Goal: Task Accomplishment & Management: Use online tool/utility

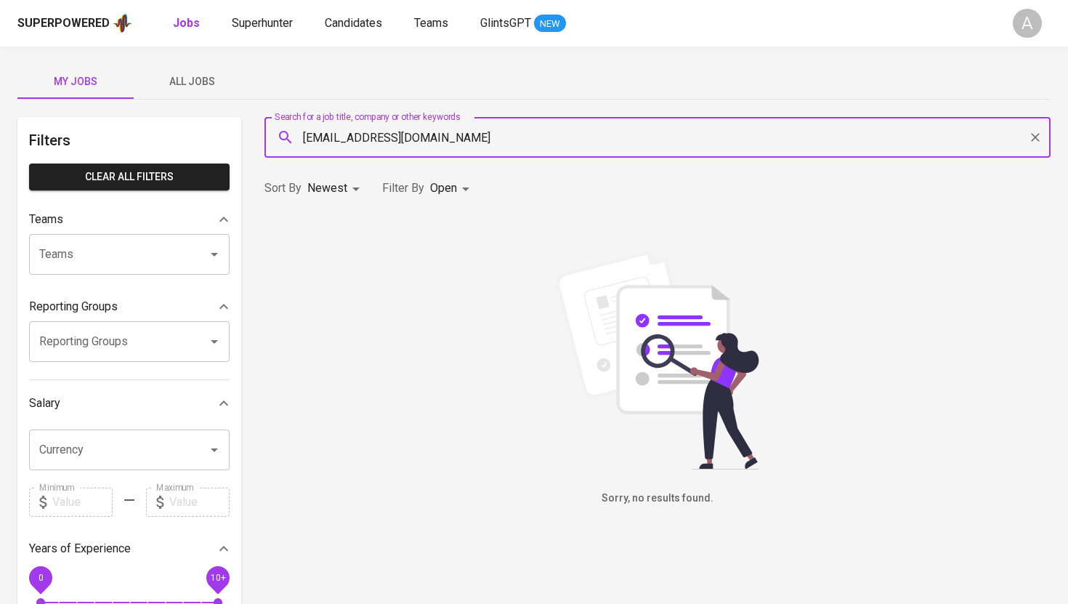
type input "dindathifadrian@gmail.com"
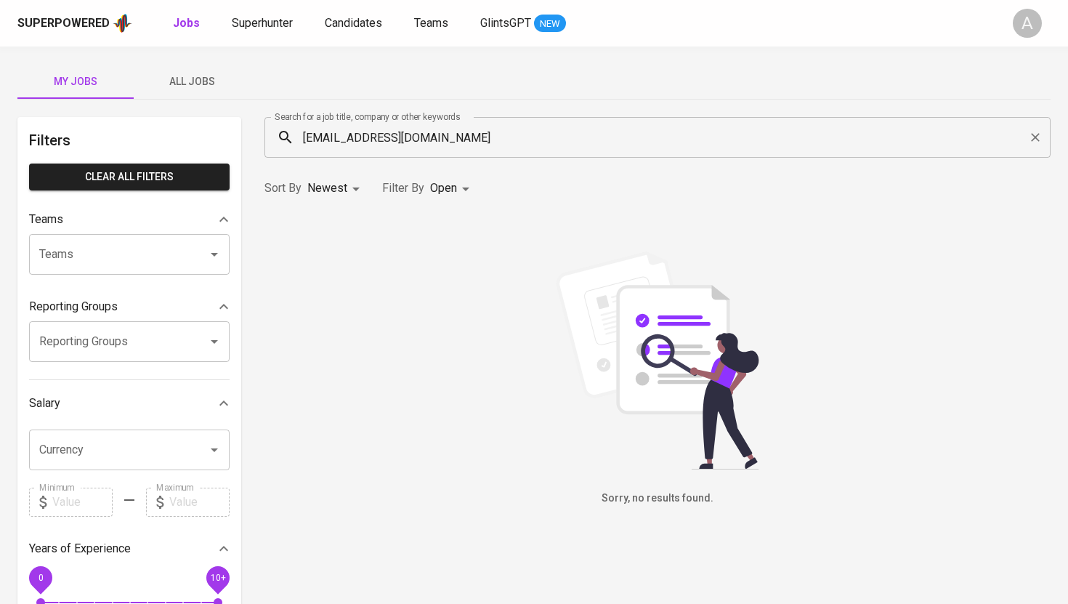
click at [435, 135] on input "dindathifadrian@gmail.com" at bounding box center [661, 138] width 723 height 28
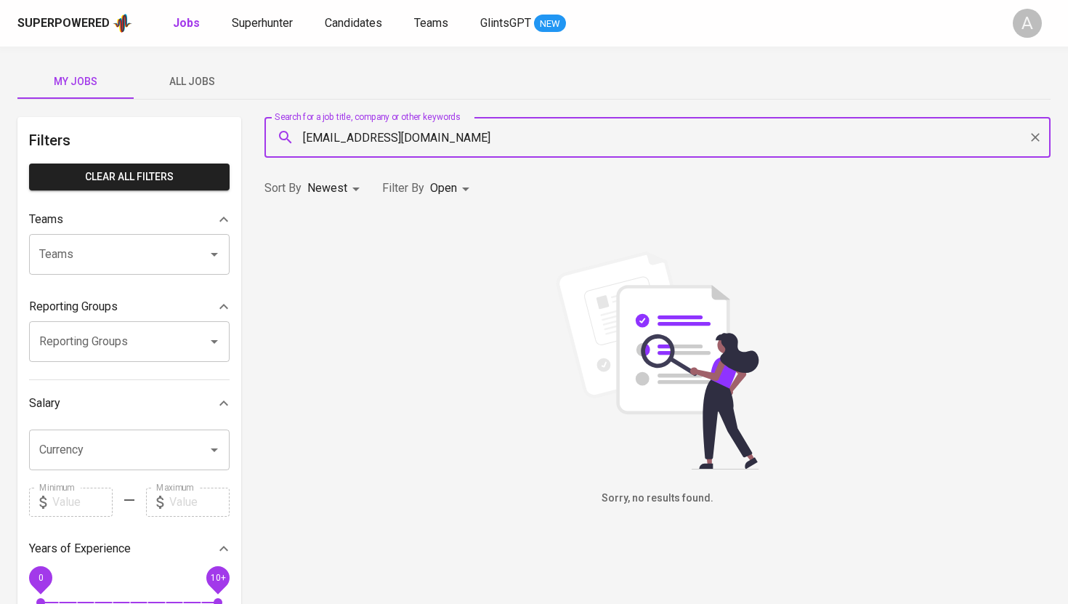
paste input "seftiaadriani19"
paste input "aman.suyatman"
type input "aman.suyatman@gmail.com"
click at [86, 88] on span "My Jobs" at bounding box center [75, 82] width 99 height 18
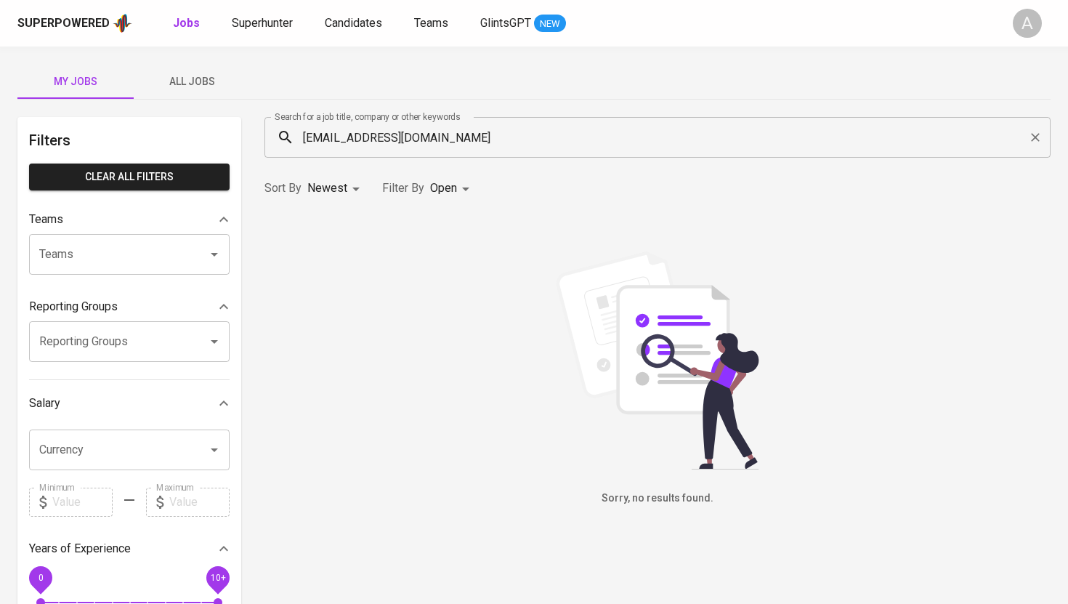
click at [193, 82] on span "All Jobs" at bounding box center [191, 82] width 99 height 18
click at [478, 140] on input "aman.suyatman@gmail.com" at bounding box center [661, 138] width 723 height 28
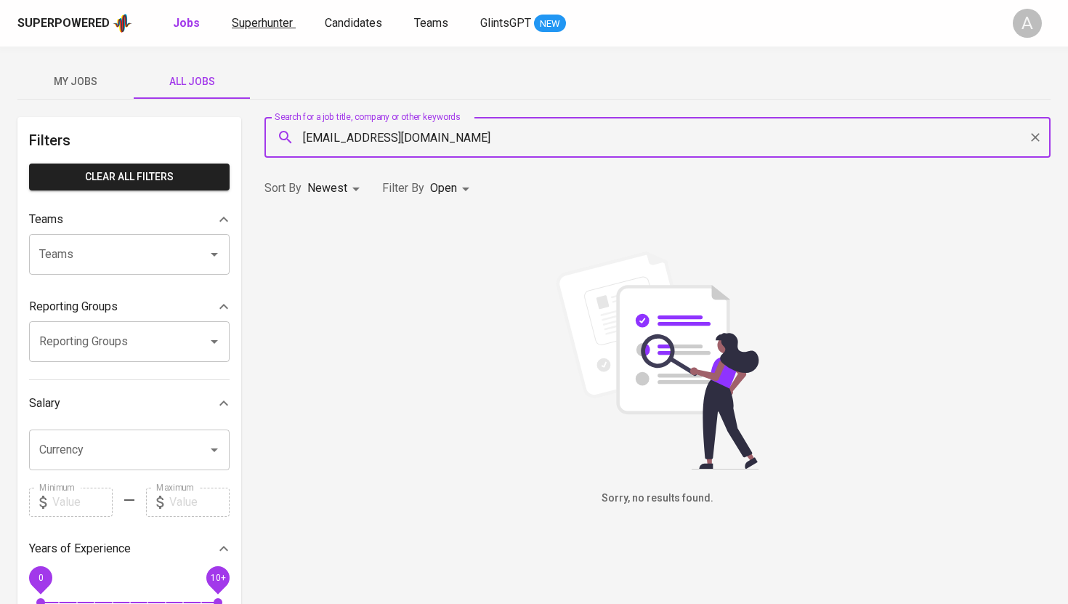
click at [248, 21] on span "Superhunter" at bounding box center [262, 23] width 61 height 14
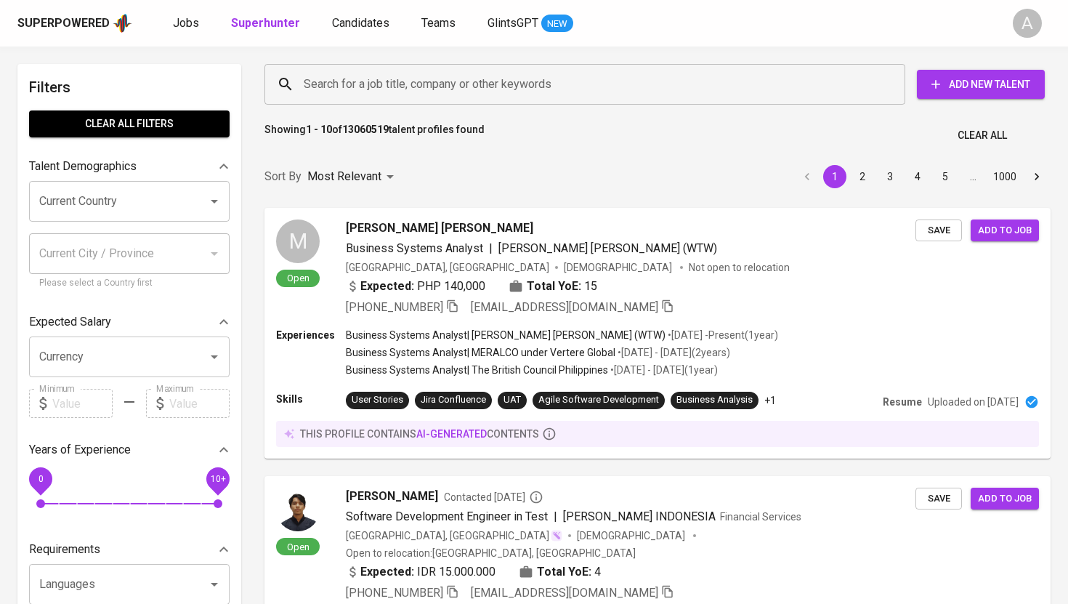
click at [337, 83] on input "Search for a job title, company or other keywords" at bounding box center [588, 85] width 577 height 28
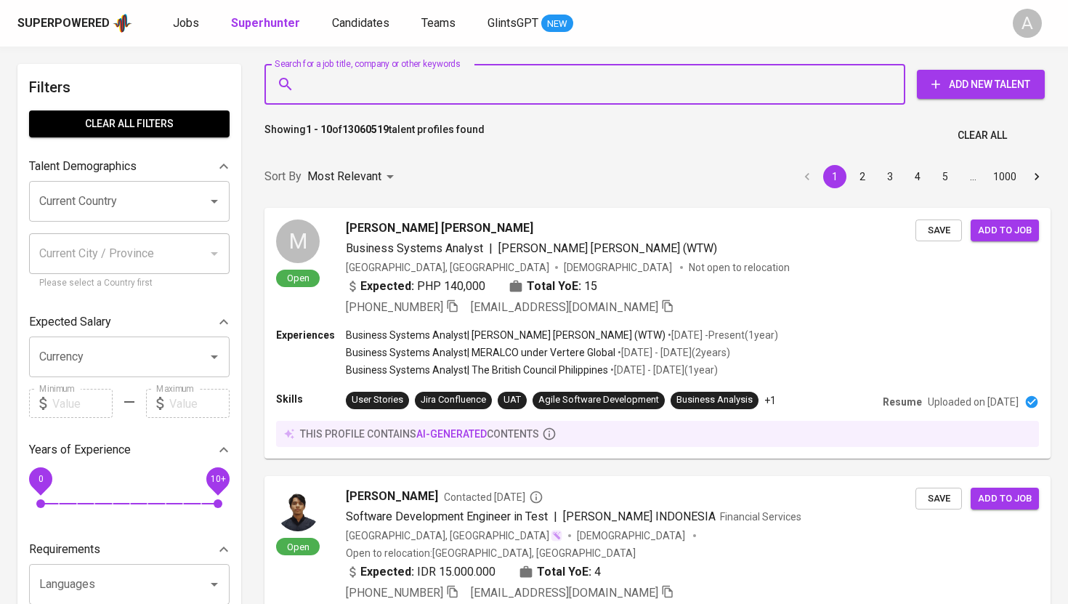
paste input "aman.suyatman@gmail.com"
type input "aman.suyatman@gmail.com"
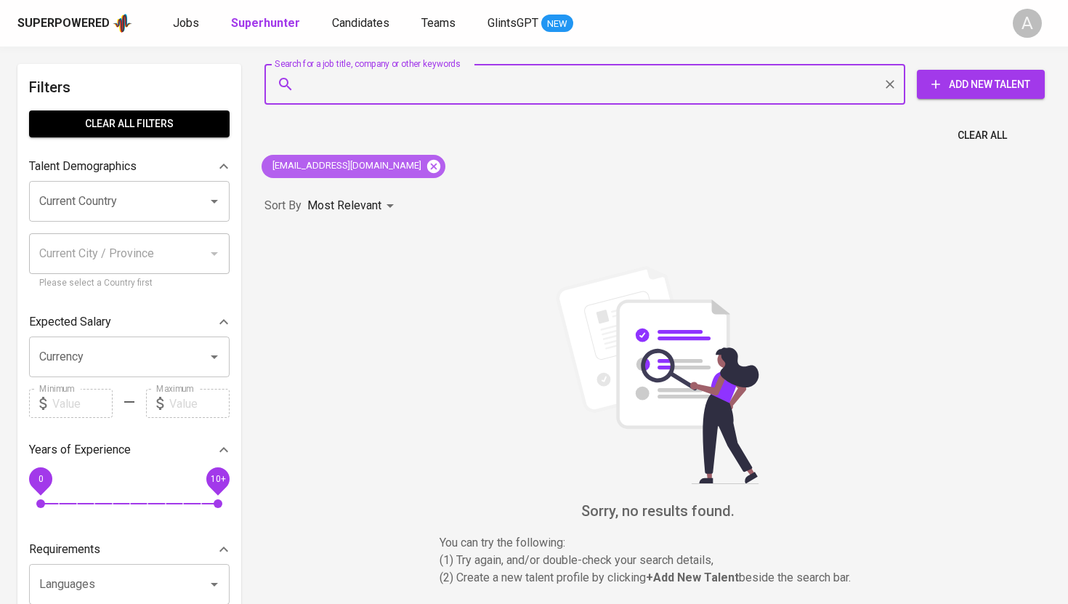
click at [426, 168] on icon at bounding box center [434, 166] width 16 height 16
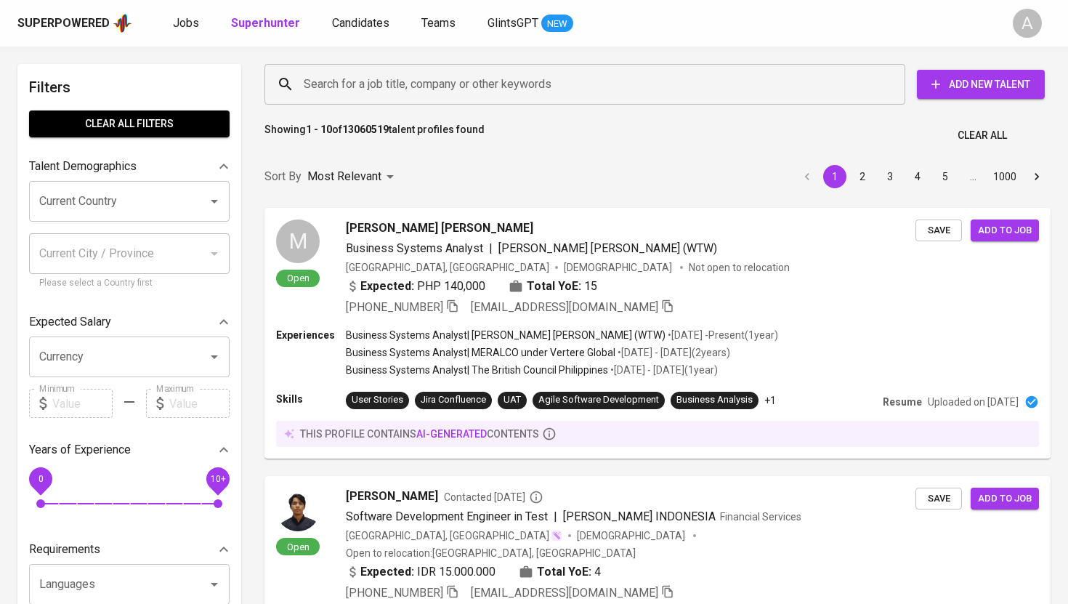
click at [438, 90] on input "Search for a job title, company or other keywords" at bounding box center [588, 85] width 577 height 28
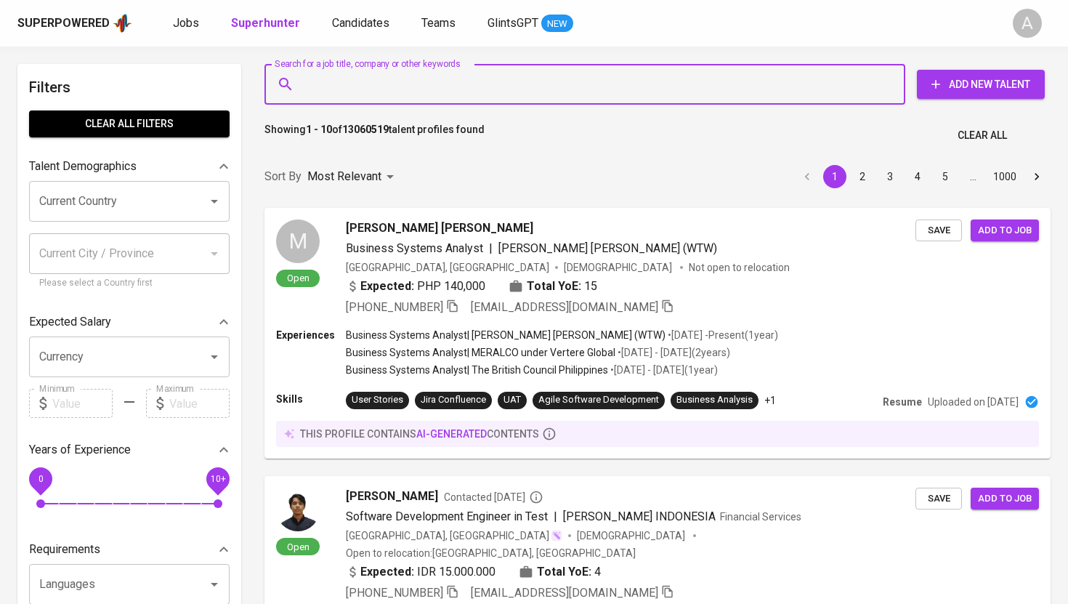
paste input "seftiaadriani19@gmail.com"
type input "seftiaadriani19@gmail.com"
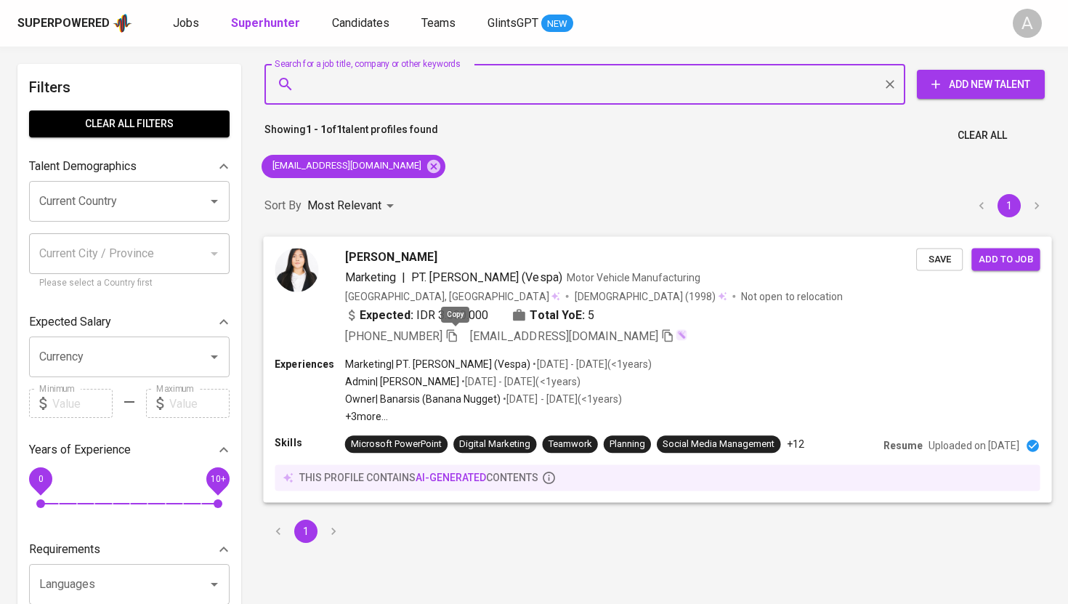
click at [457, 334] on icon "button" at bounding box center [452, 335] width 10 height 12
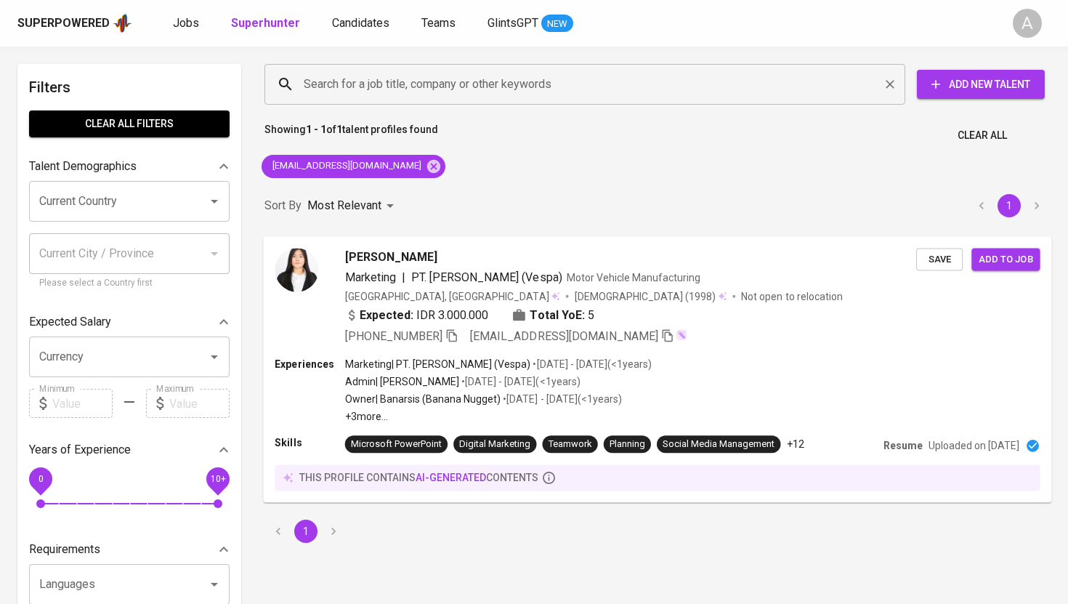
click at [417, 92] on input "Search for a job title, company or other keywords" at bounding box center [588, 85] width 577 height 28
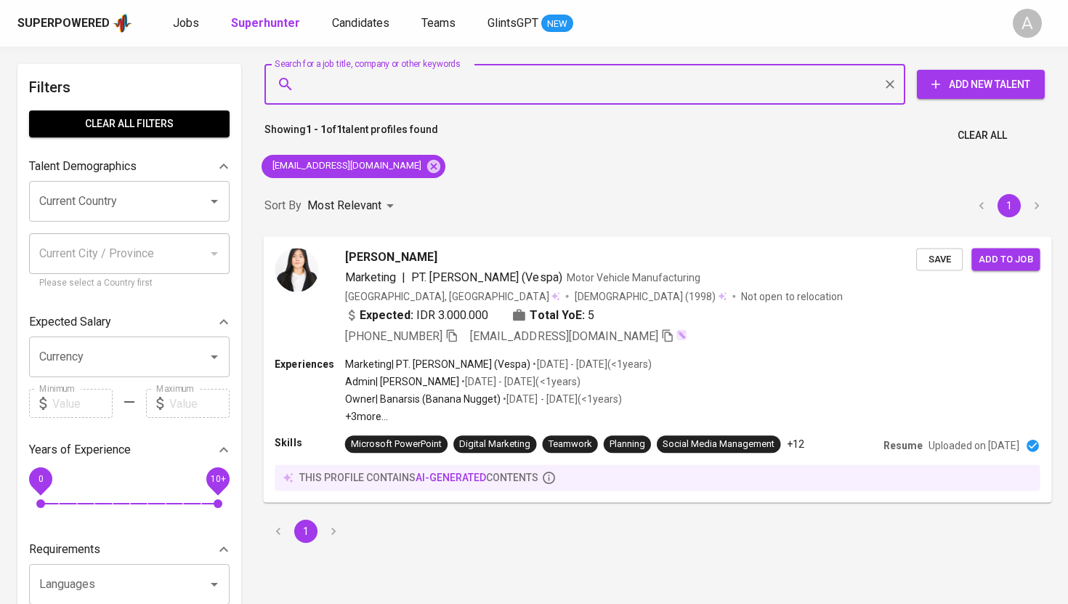
paste input "hawker633@gmail.com"
type input "hawker633@gmail.com"
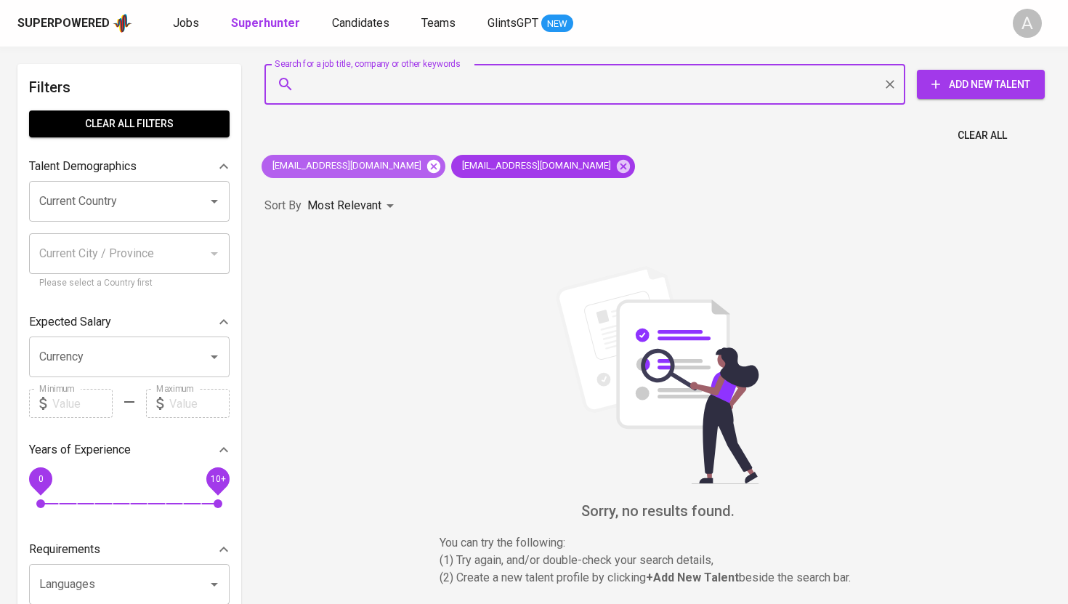
click at [427, 169] on icon at bounding box center [433, 165] width 13 height 13
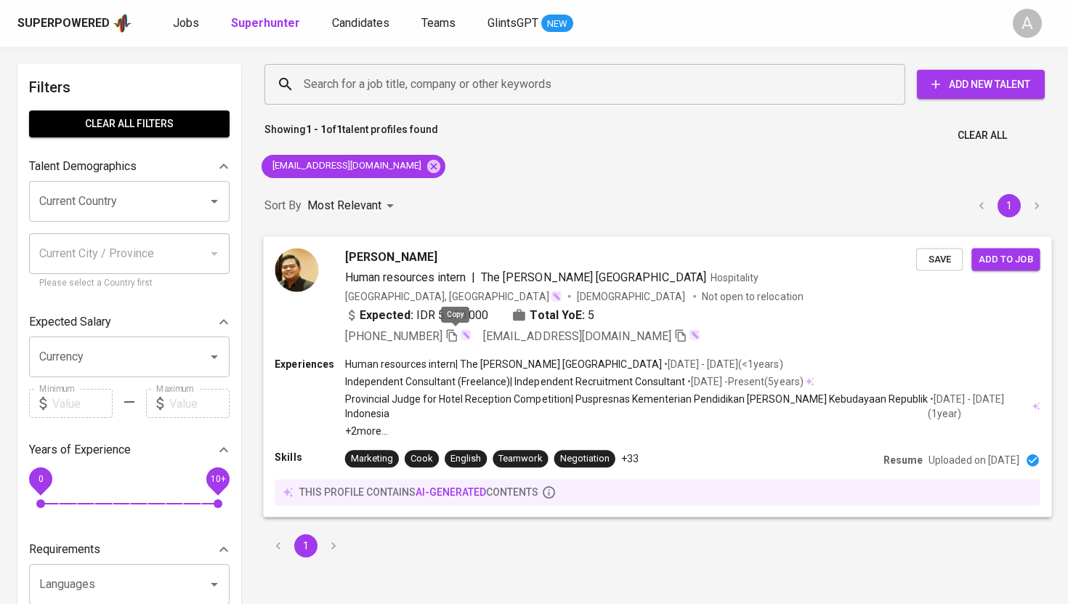
click at [456, 336] on icon "button" at bounding box center [452, 335] width 13 height 13
click at [427, 169] on icon at bounding box center [433, 165] width 13 height 13
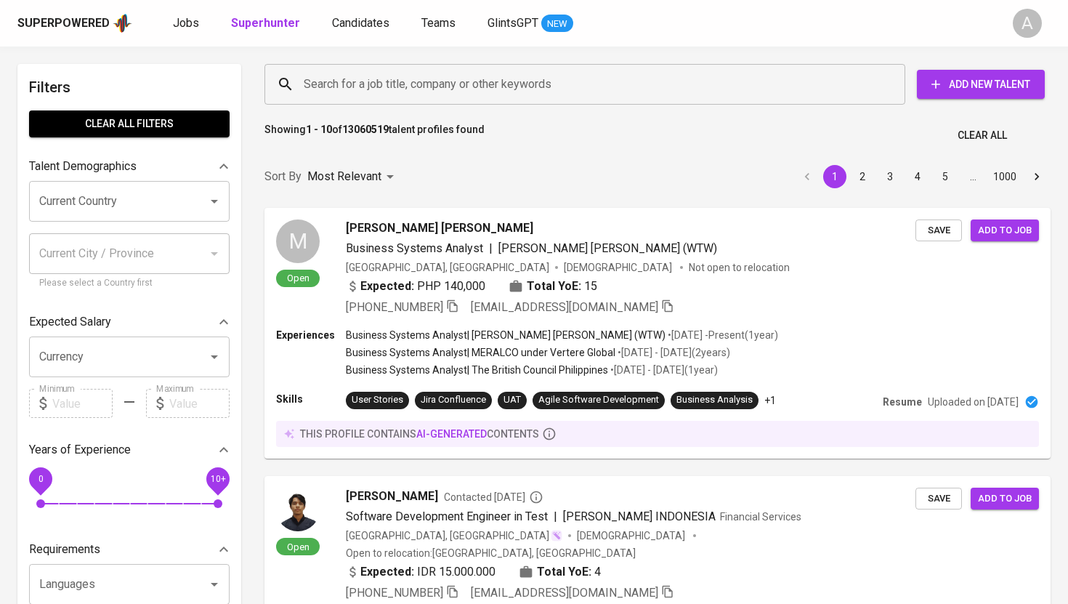
click at [403, 92] on input "Search for a job title, company or other keywords" at bounding box center [588, 85] width 577 height 28
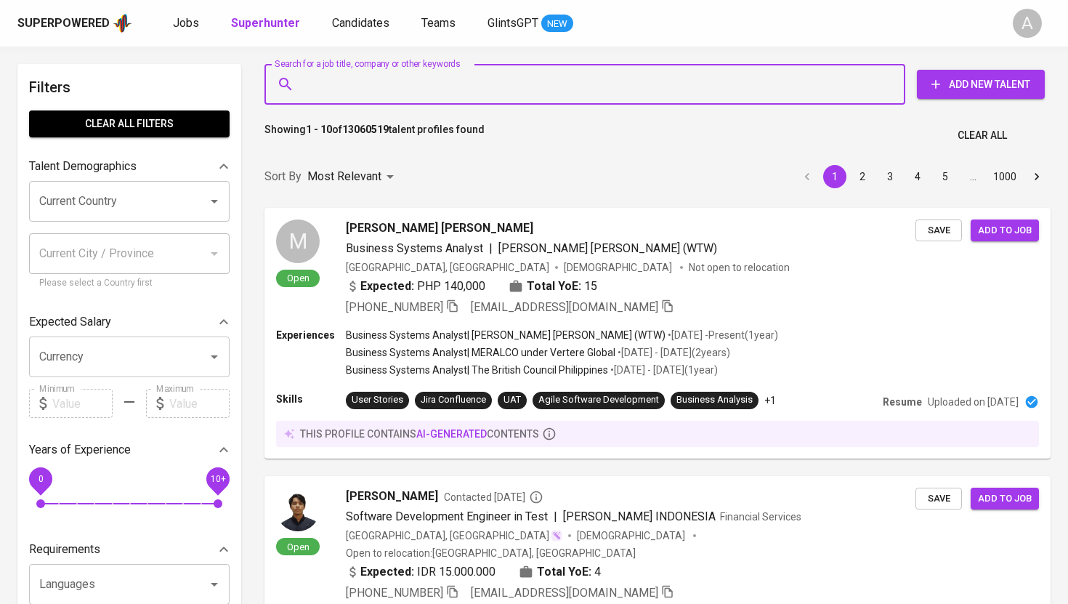
paste input "andreatumewu7@gmail.com"
type input "andreatumewu7@gmail.com"
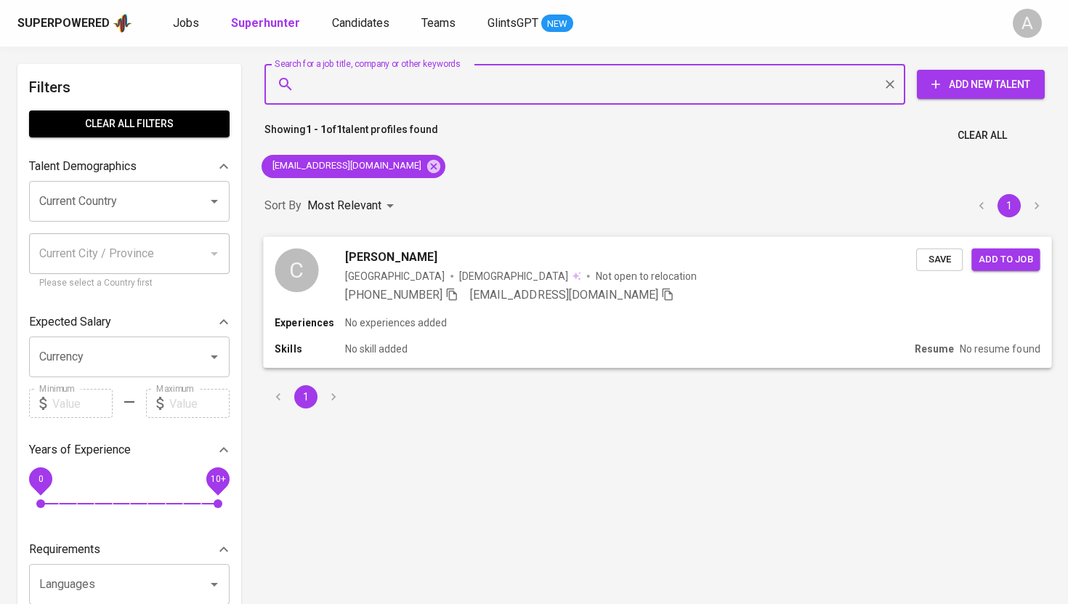
click at [453, 293] on icon "button" at bounding box center [452, 293] width 13 height 13
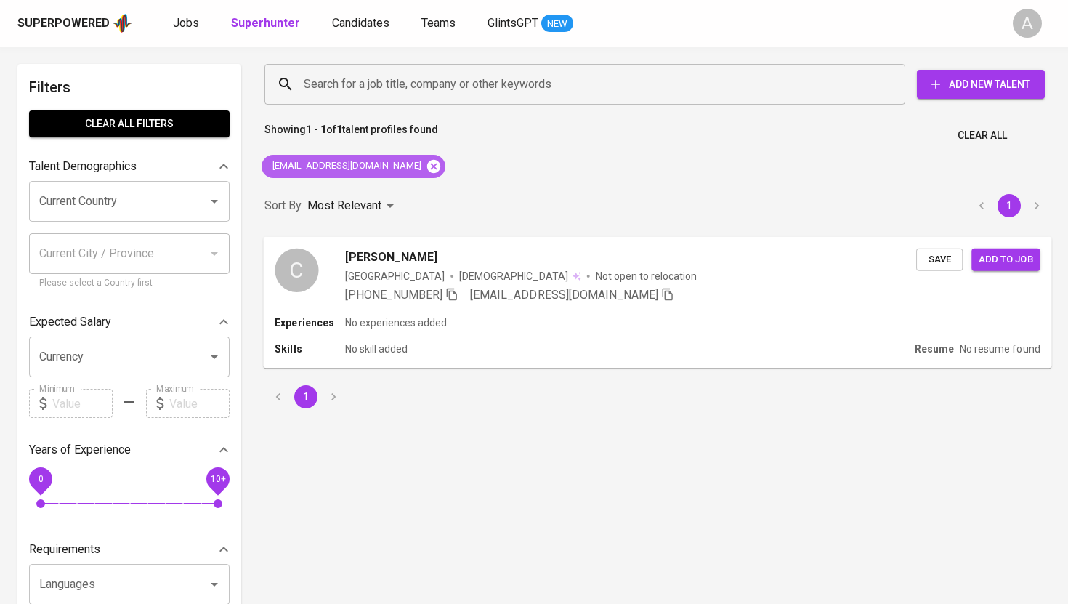
click at [427, 164] on icon at bounding box center [433, 165] width 13 height 13
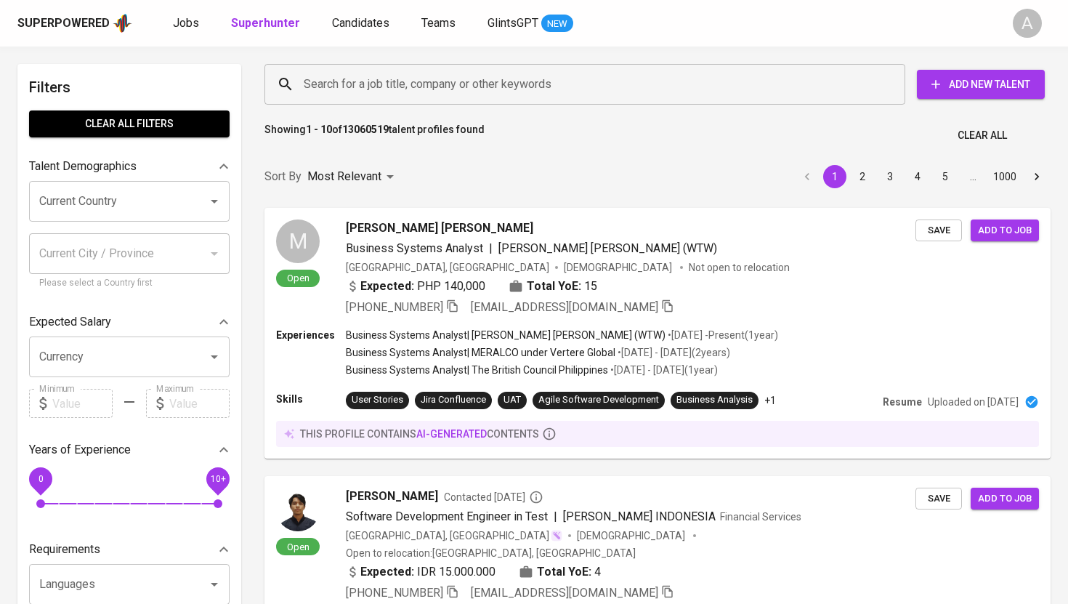
click at [421, 81] on input "Search for a job title, company or other keywords" at bounding box center [588, 85] width 577 height 28
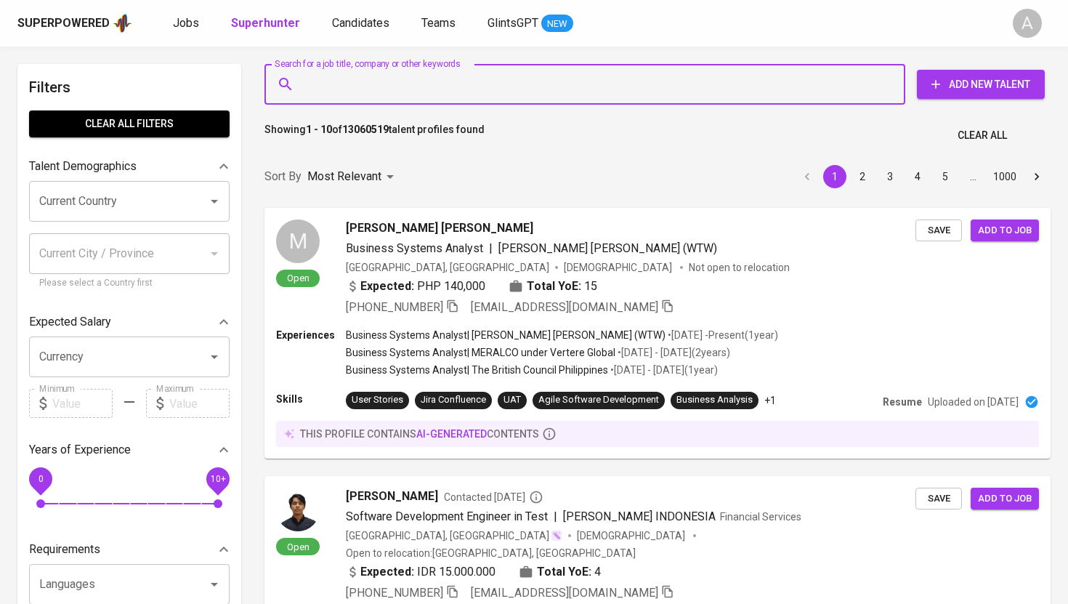
paste input "novie.marlika@gmail.com"
type input "novie.marlika@gmail.com"
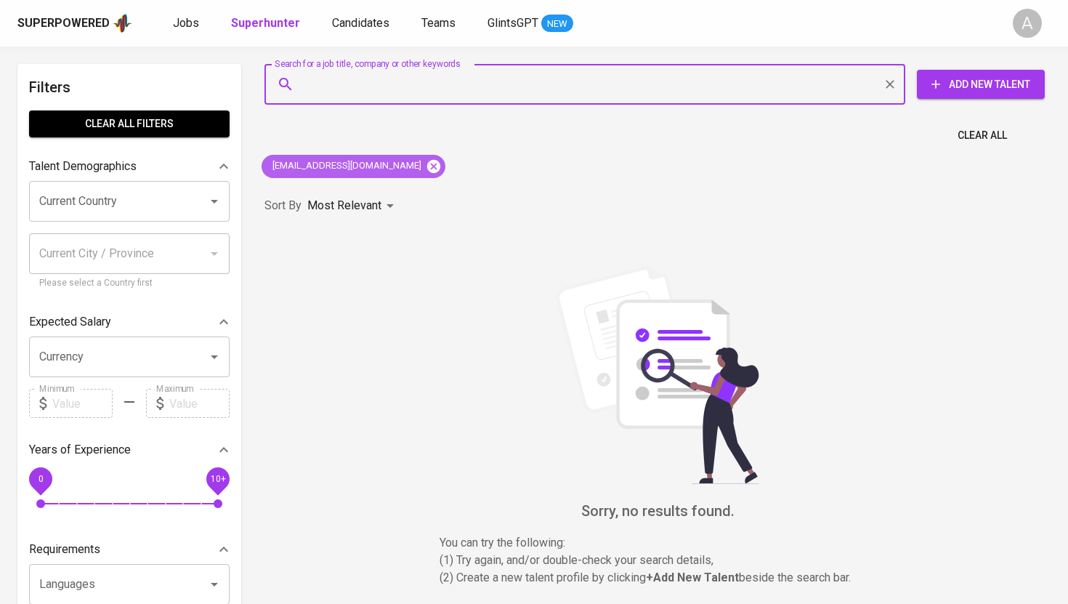
click at [427, 169] on icon at bounding box center [433, 165] width 13 height 13
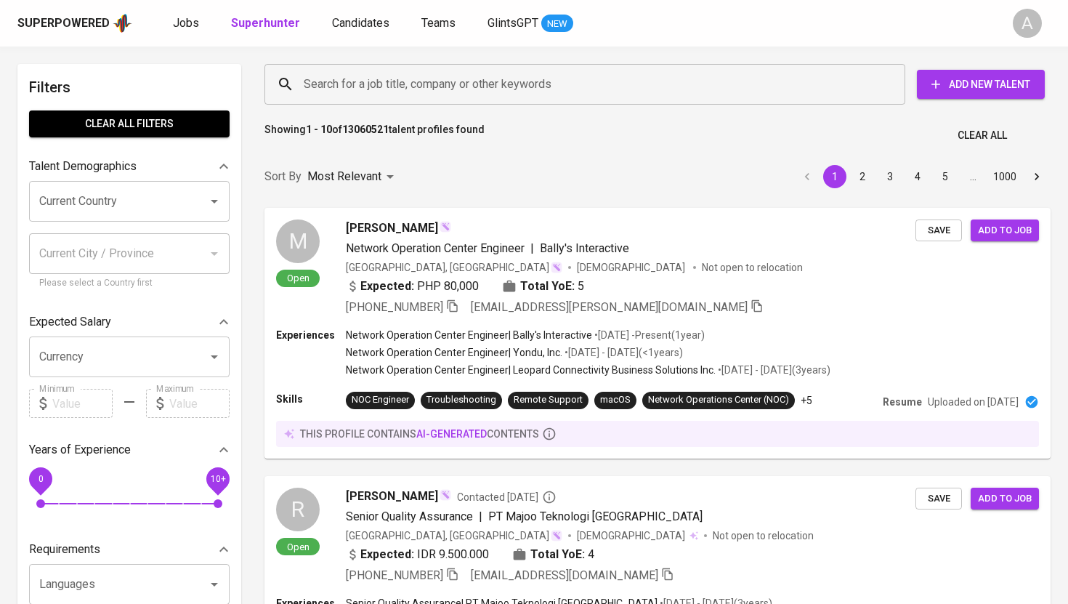
click at [404, 89] on input "Search for a job title, company or other keywords" at bounding box center [588, 85] width 577 height 28
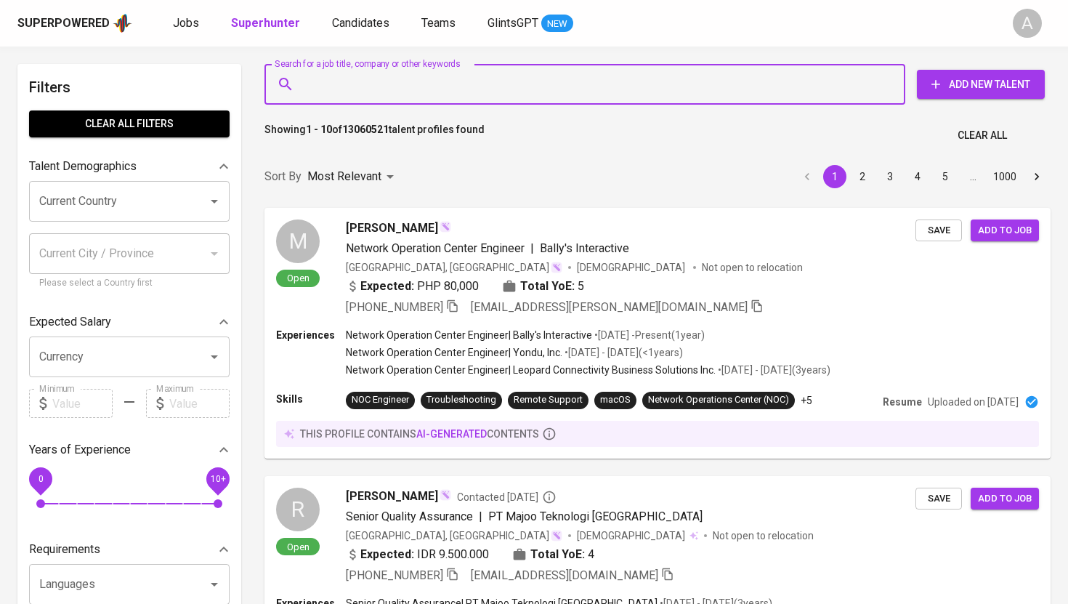
paste input "[EMAIL_ADDRESS][DOMAIN_NAME]"
type input "[EMAIL_ADDRESS][DOMAIN_NAME]"
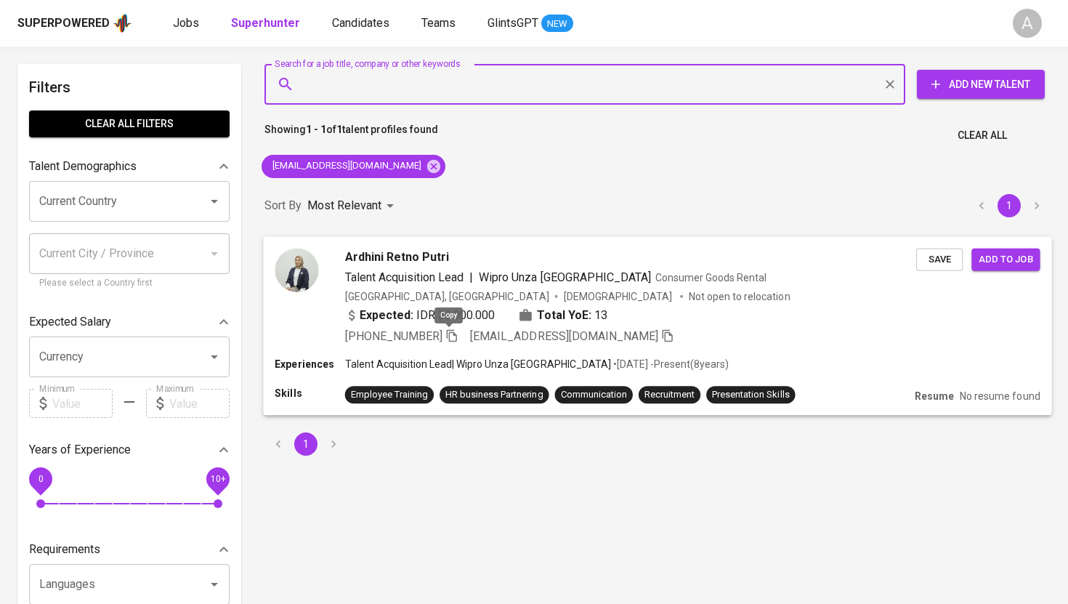
click at [448, 334] on icon "button" at bounding box center [452, 335] width 13 height 13
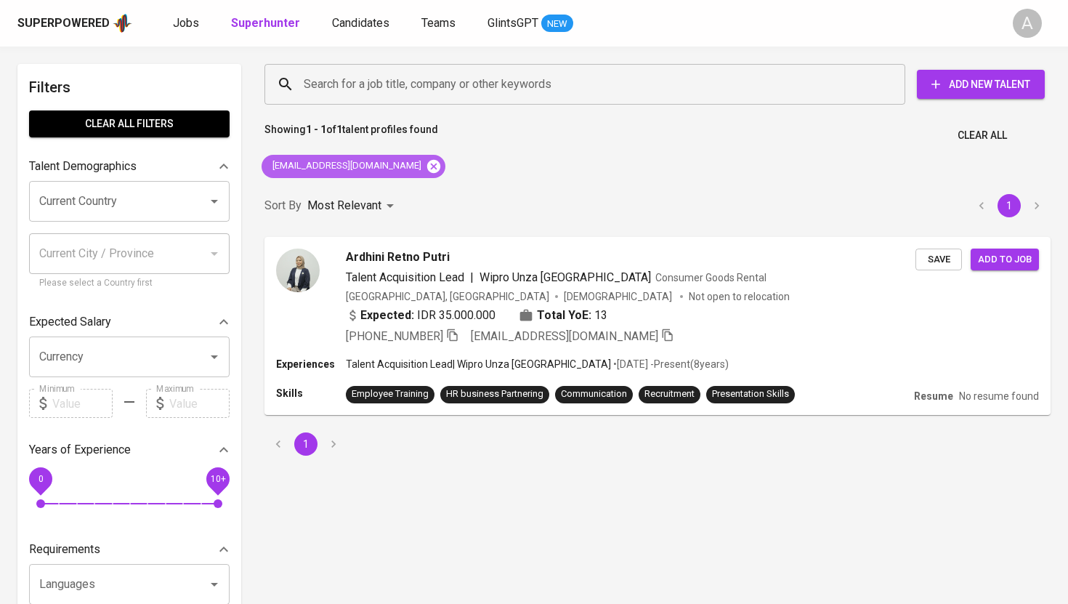
click at [427, 163] on icon at bounding box center [433, 165] width 13 height 13
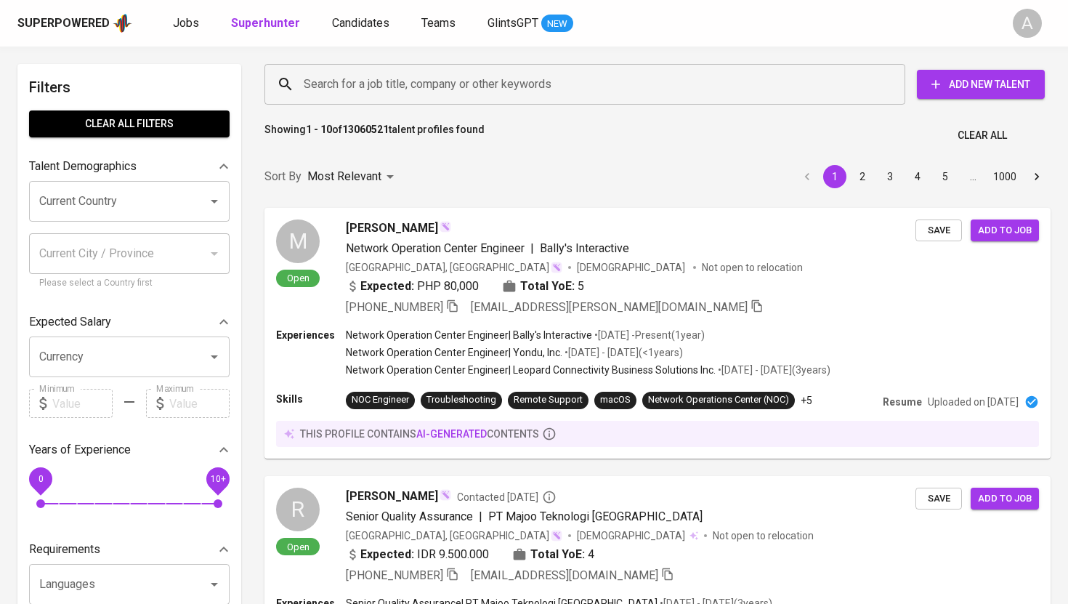
click at [444, 87] on input "Search for a job title, company or other keywords" at bounding box center [588, 85] width 577 height 28
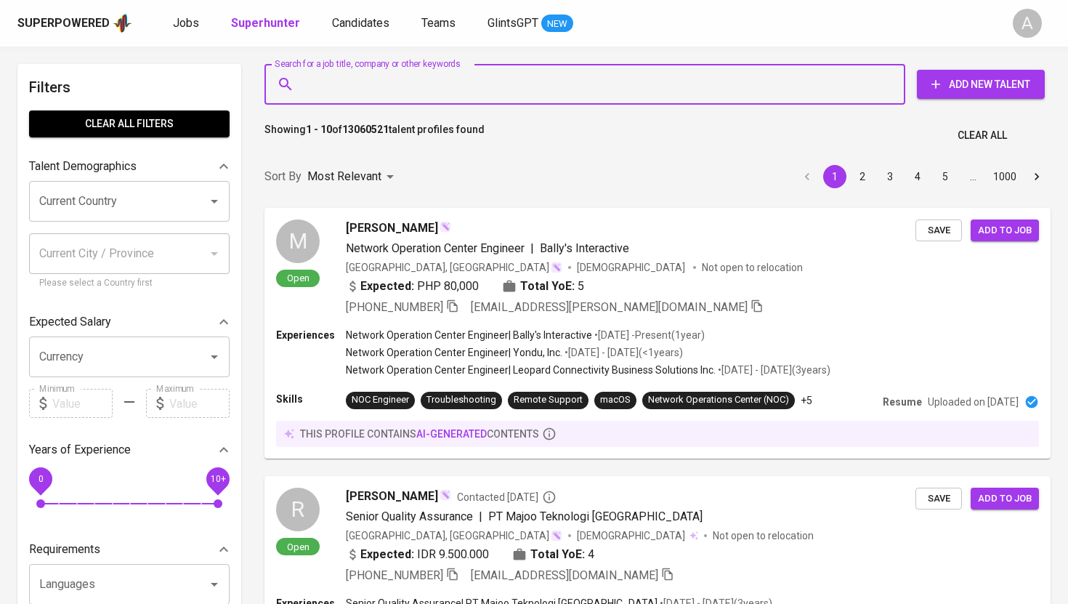
paste input "[EMAIL_ADDRESS][DOMAIN_NAME]"
type input "[EMAIL_ADDRESS][DOMAIN_NAME]"
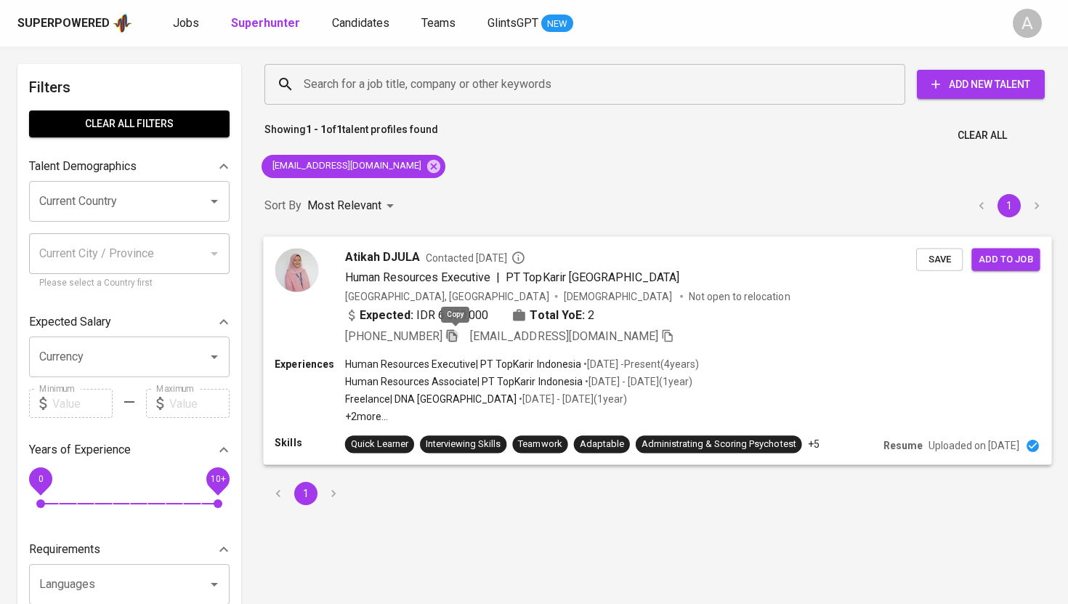
click at [457, 333] on icon "button" at bounding box center [452, 335] width 10 height 12
click at [456, 332] on icon "button" at bounding box center [452, 335] width 13 height 13
click at [427, 162] on icon at bounding box center [433, 165] width 13 height 13
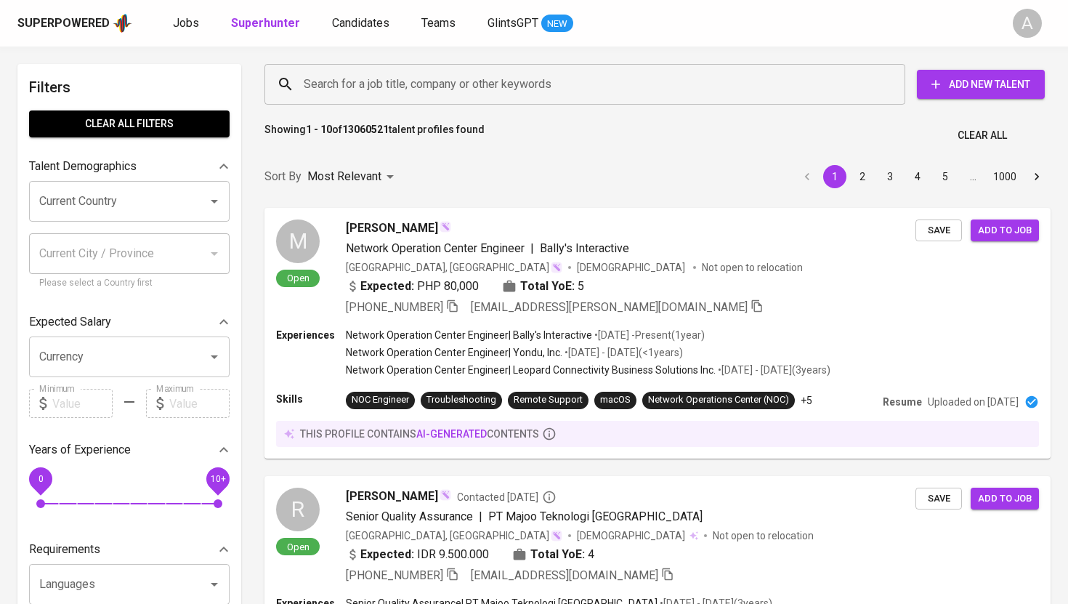
click at [470, 86] on input "Search for a job title, company or other keywords" at bounding box center [588, 85] width 577 height 28
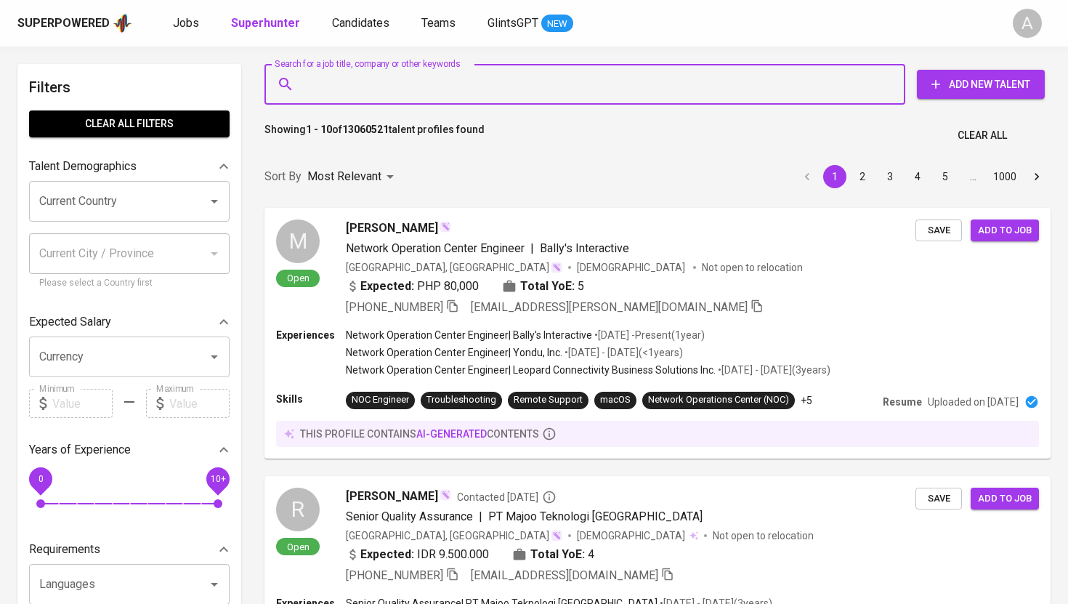
paste input "[EMAIL_ADDRESS][DOMAIN_NAME]"
type input "[EMAIL_ADDRESS][DOMAIN_NAME]"
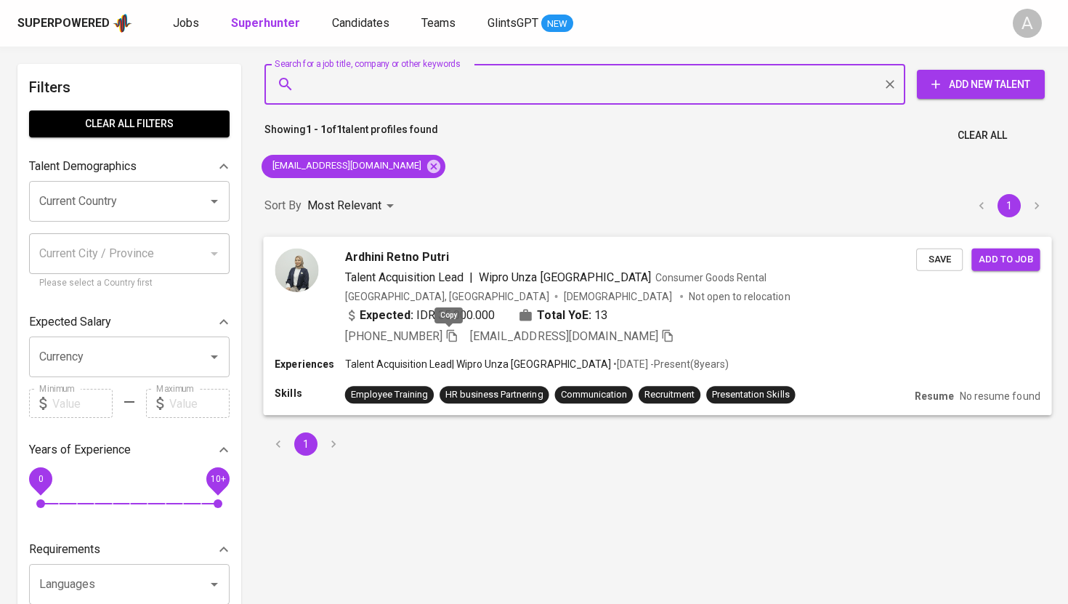
click at [450, 337] on icon "button" at bounding box center [452, 335] width 13 height 13
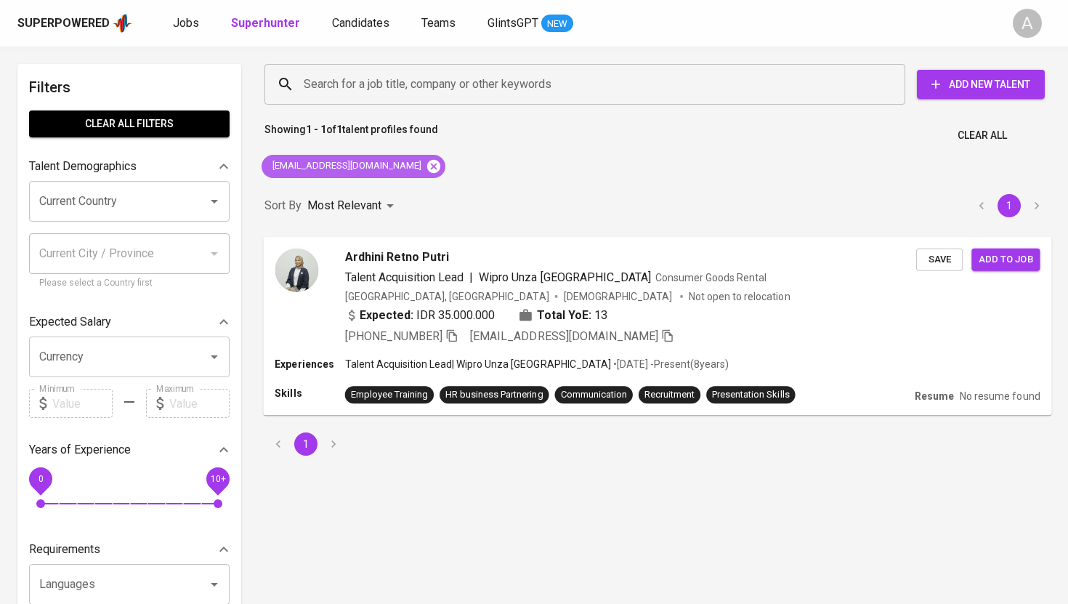
click at [427, 169] on icon at bounding box center [433, 165] width 13 height 13
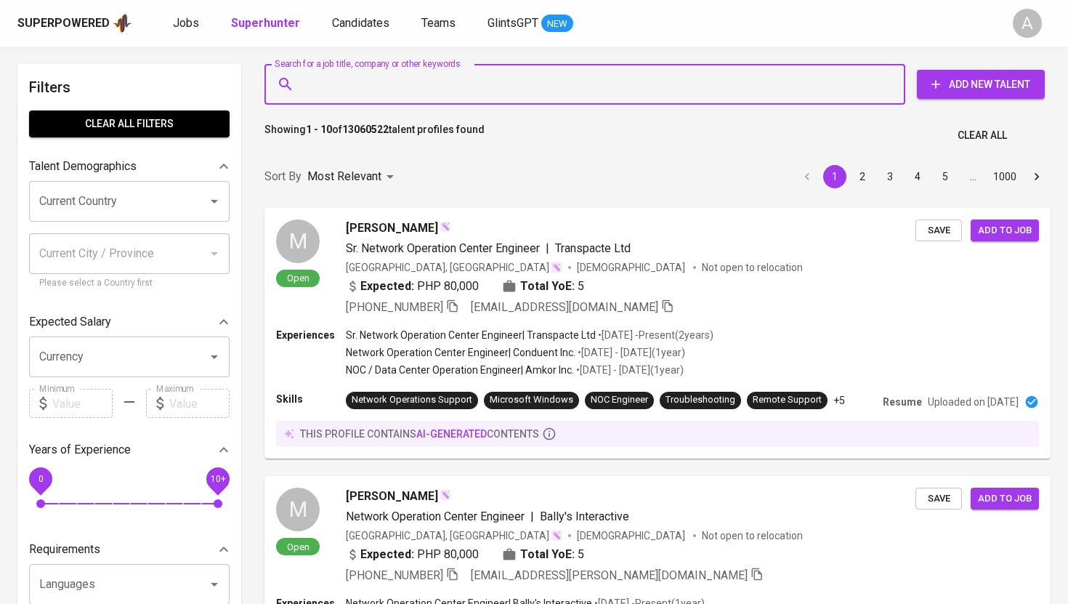
click at [451, 91] on input "Search for a job title, company or other keywords" at bounding box center [588, 85] width 577 height 28
paste input "[EMAIL_ADDRESS][DOMAIN_NAME]"
type input "[EMAIL_ADDRESS][DOMAIN_NAME]"
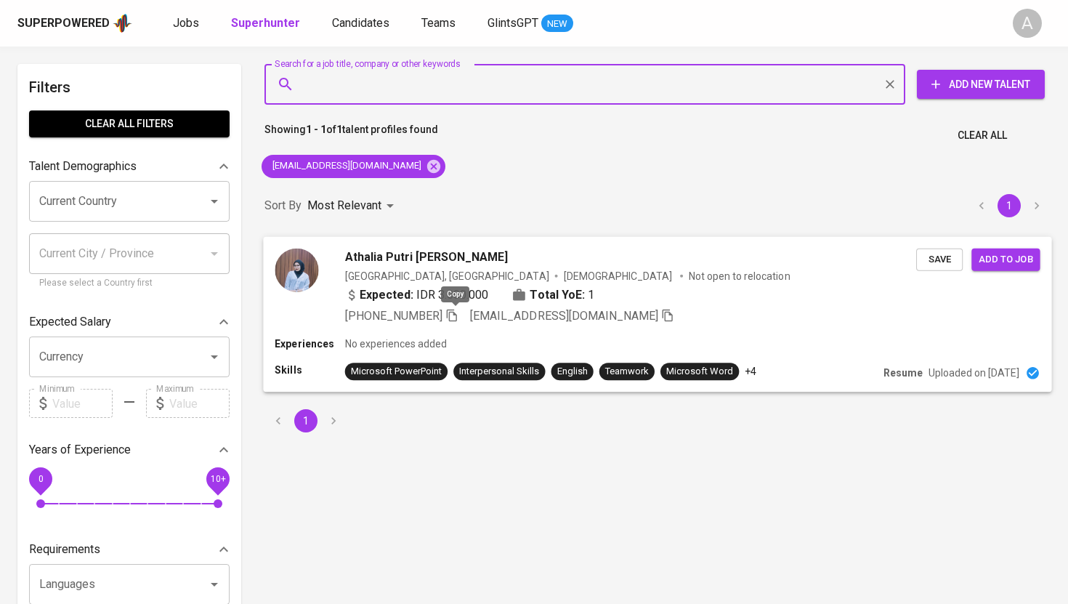
click at [454, 315] on icon "button" at bounding box center [452, 314] width 13 height 13
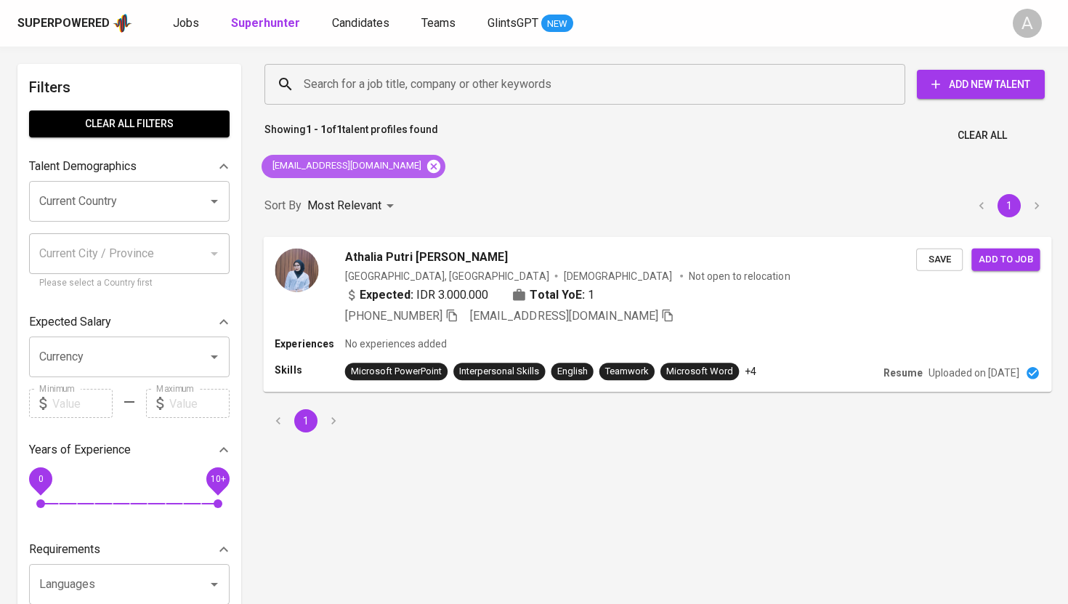
click at [427, 164] on icon at bounding box center [433, 165] width 13 height 13
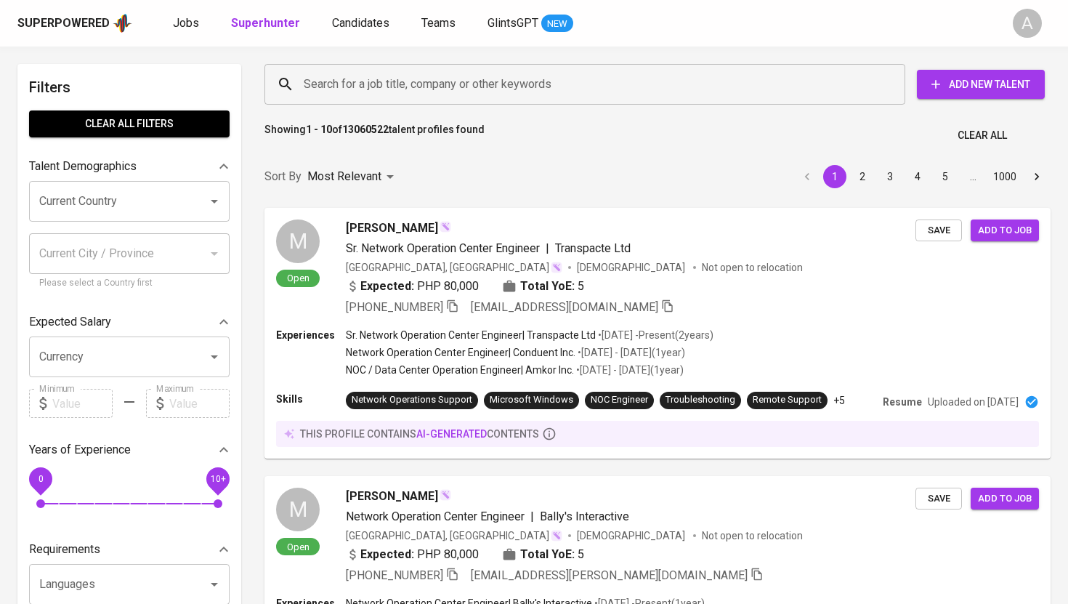
click at [441, 71] on input "Search for a job title, company or other keywords" at bounding box center [588, 85] width 577 height 28
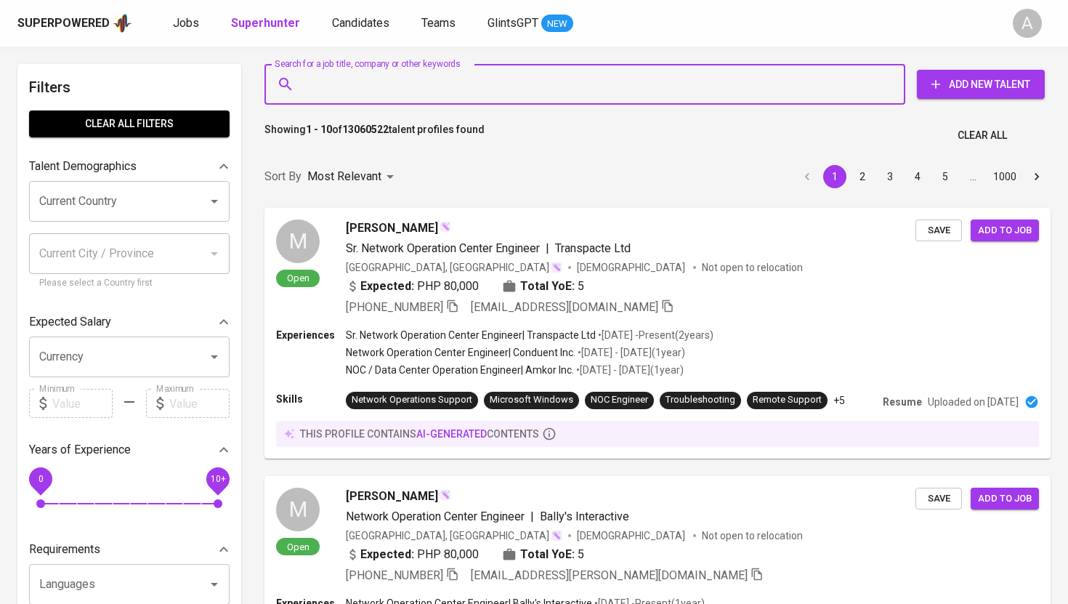
paste input "[EMAIL_ADDRESS][DOMAIN_NAME]"
type input "[EMAIL_ADDRESS][DOMAIN_NAME]"
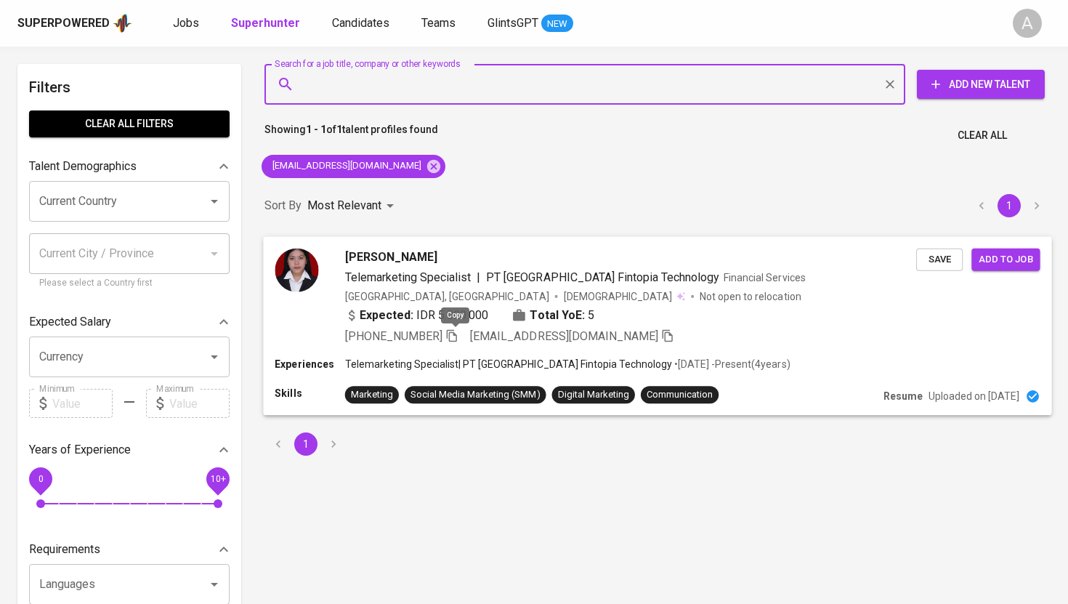
click at [456, 331] on icon "button" at bounding box center [452, 335] width 10 height 12
